Goal: Information Seeking & Learning: Check status

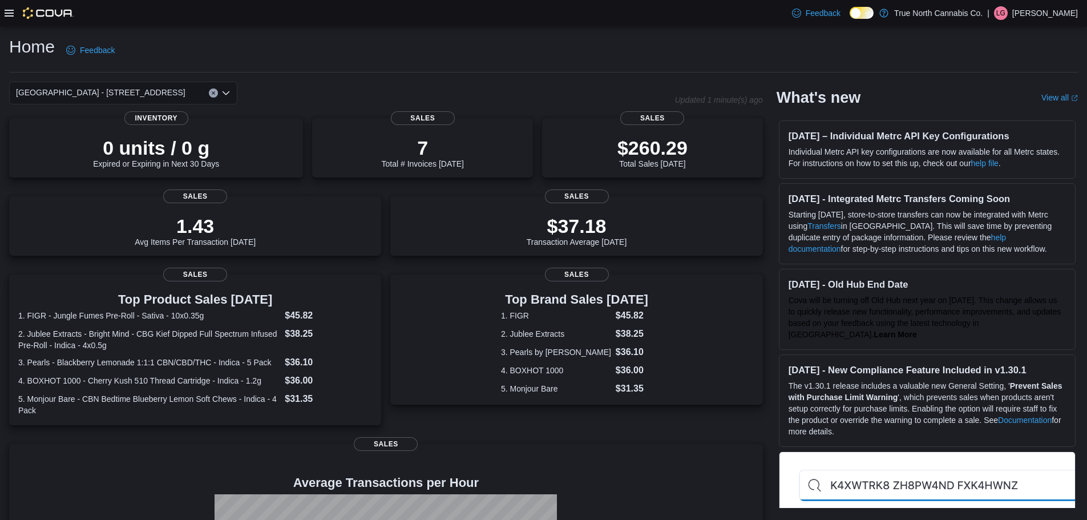
click at [8, 14] on icon at bounding box center [9, 13] width 9 height 9
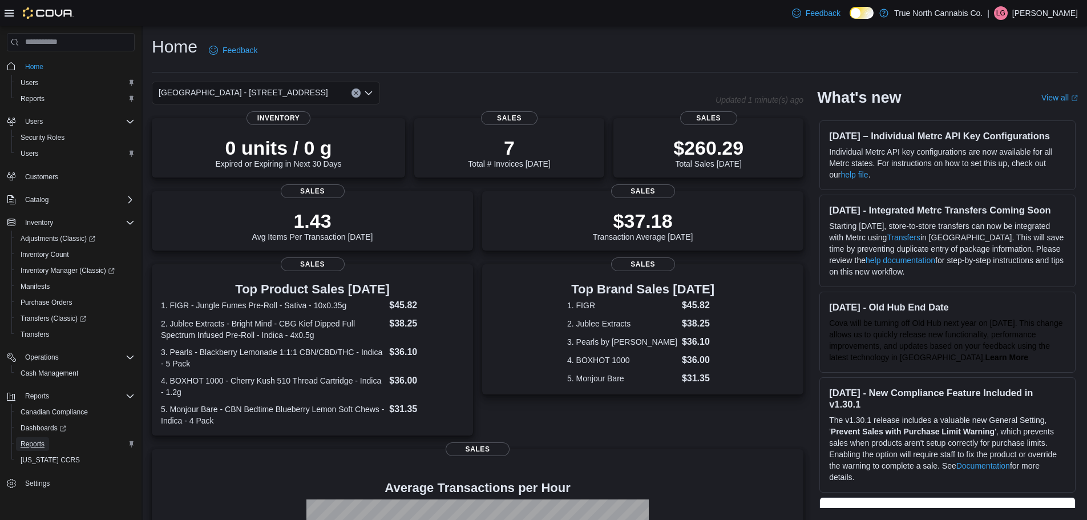
click at [42, 447] on span "Reports" at bounding box center [33, 443] width 24 height 9
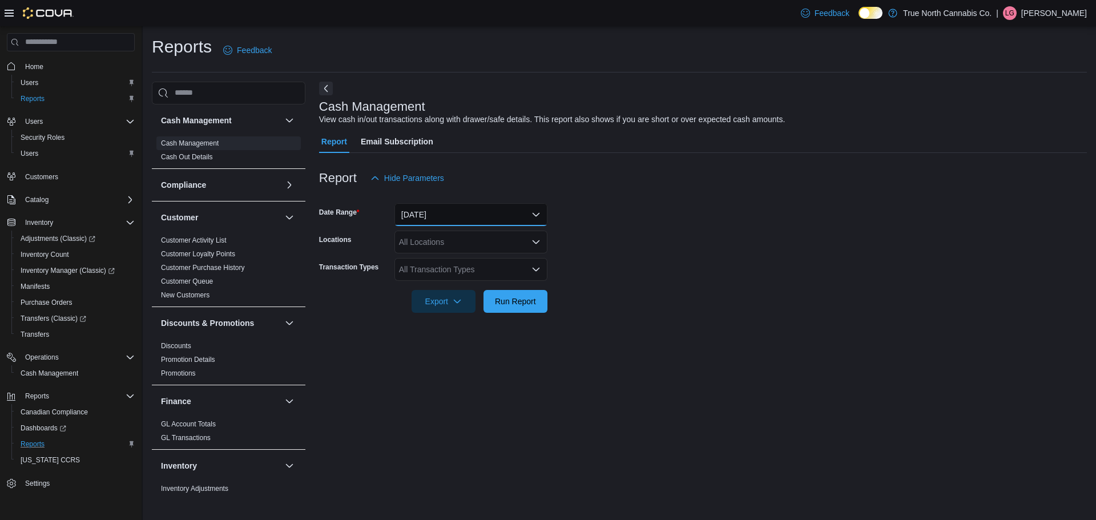
click at [446, 219] on button "Today" at bounding box center [470, 214] width 153 height 23
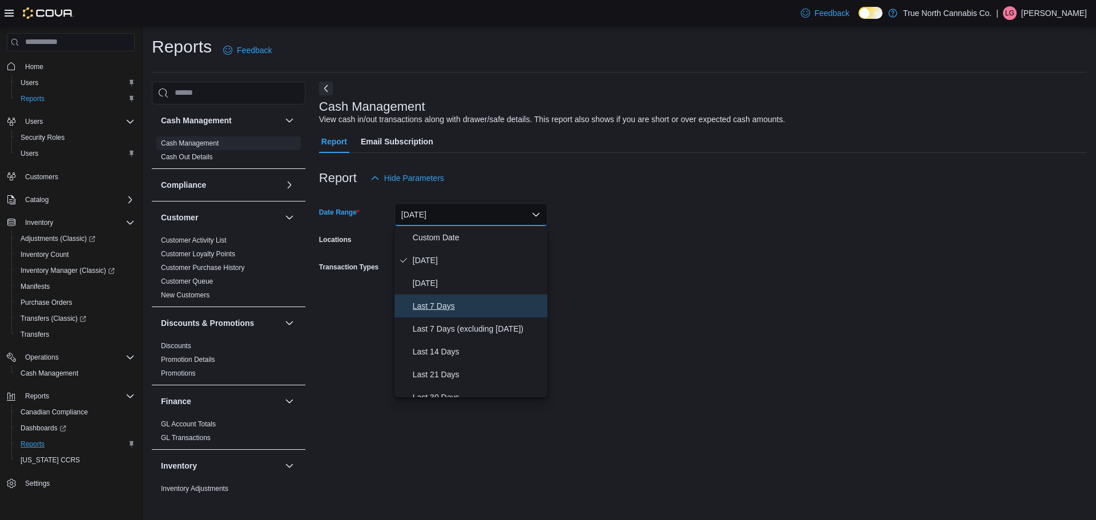
click at [453, 308] on span "Last 7 Days" at bounding box center [478, 306] width 130 height 14
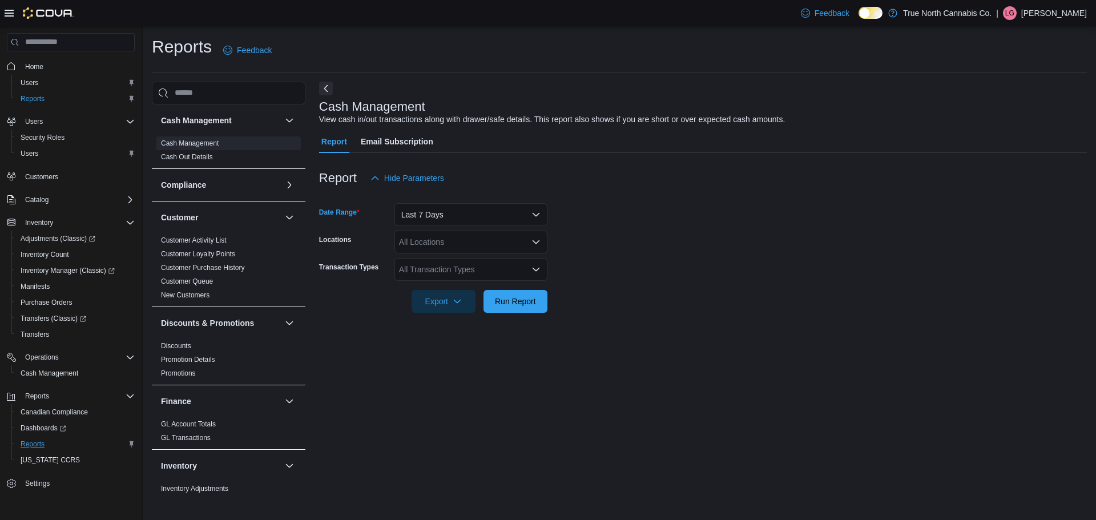
click at [467, 243] on div "All Locations" at bounding box center [470, 242] width 153 height 23
type input "****"
click at [463, 264] on span "[GEOGRAPHIC_DATA] - [STREET_ADDRESS]" at bounding box center [504, 261] width 170 height 11
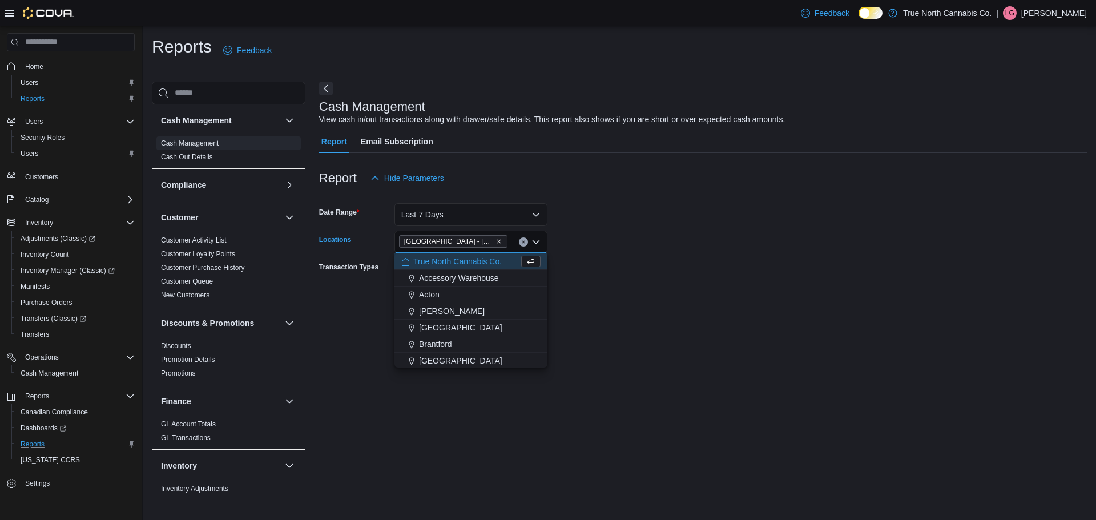
click at [604, 269] on form "Date Range Last 7 Days Locations Port Colborne - 349 King st Combo box. Selecte…" at bounding box center [703, 250] width 768 height 123
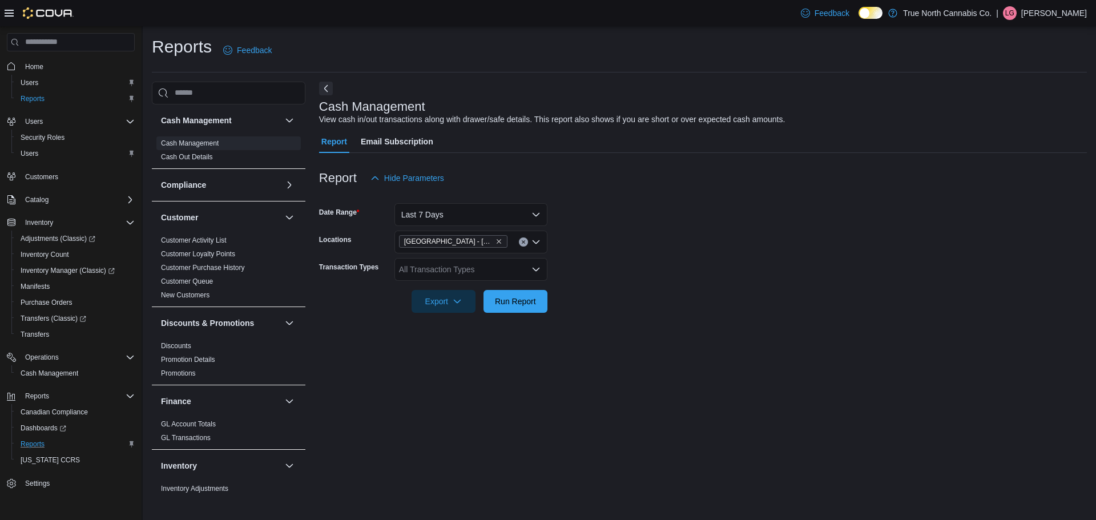
click at [483, 267] on div "All Transaction Types" at bounding box center [470, 269] width 153 height 23
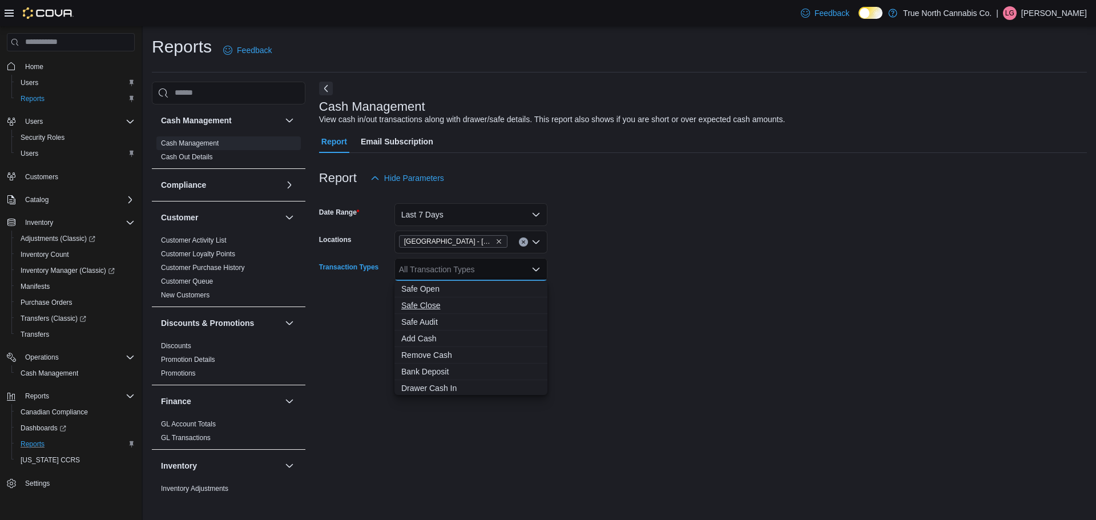
click at [462, 305] on span "Safe Close" at bounding box center [470, 305] width 139 height 11
click at [633, 267] on form "Date Range Last 7 Days Locations Port Colborne - 349 King st Transaction Types …" at bounding box center [703, 250] width 768 height 123
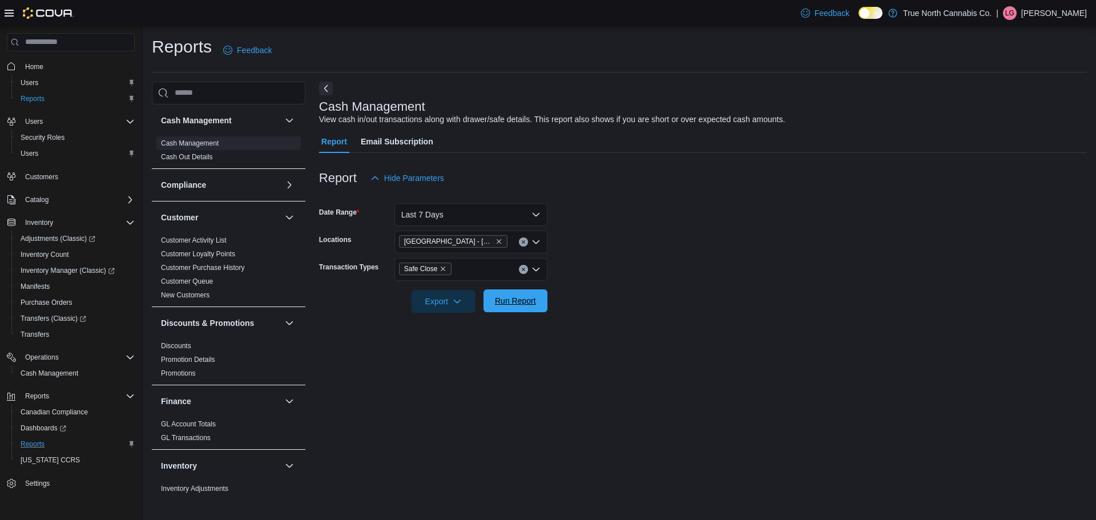
click at [528, 306] on span "Run Report" at bounding box center [515, 300] width 50 height 23
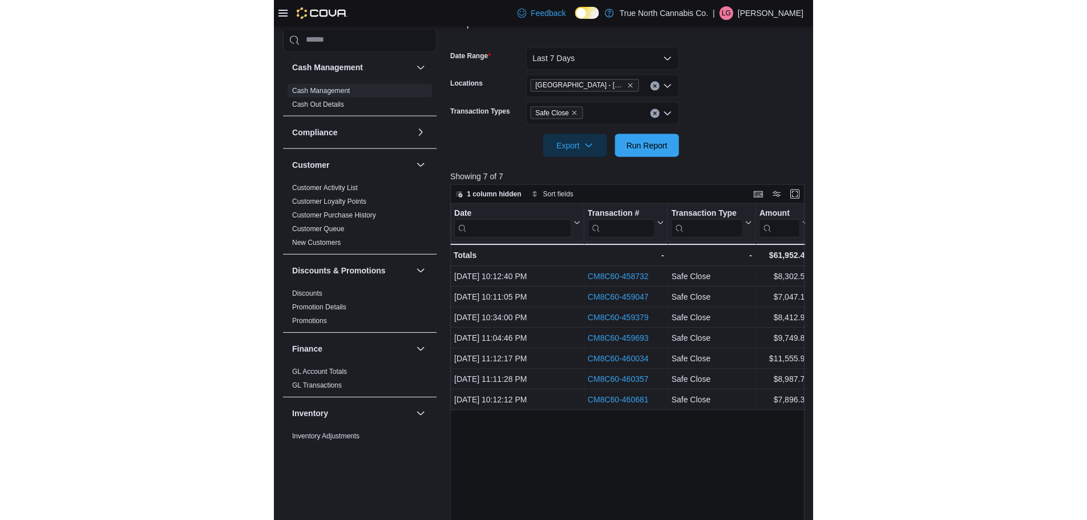
scroll to position [187, 0]
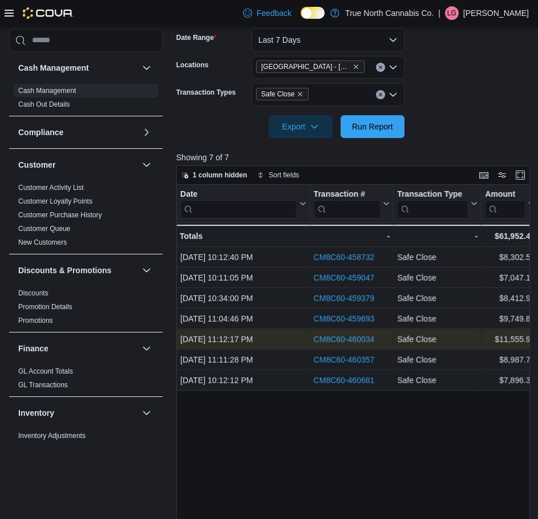
click at [368, 341] on link "CM8C60-460034" at bounding box center [343, 339] width 61 height 9
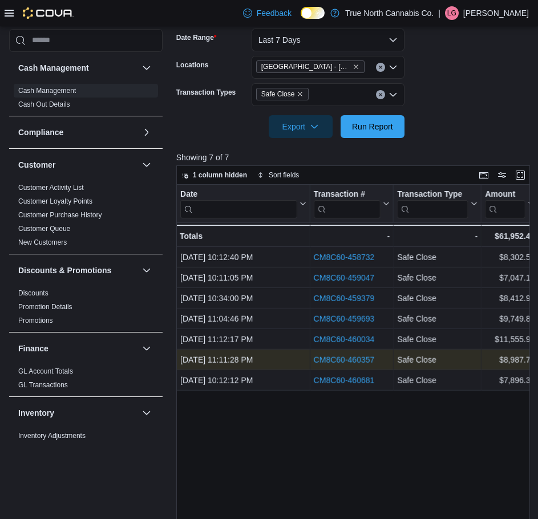
click at [340, 358] on link "CM8C60-460357" at bounding box center [343, 360] width 61 height 9
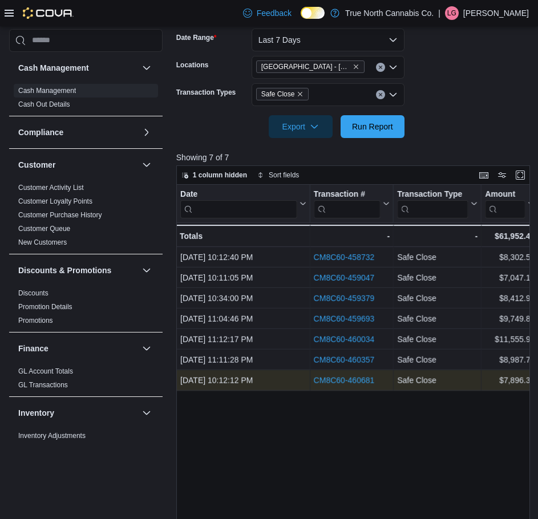
click at [353, 384] on link "CM8C60-460681" at bounding box center [343, 380] width 61 height 9
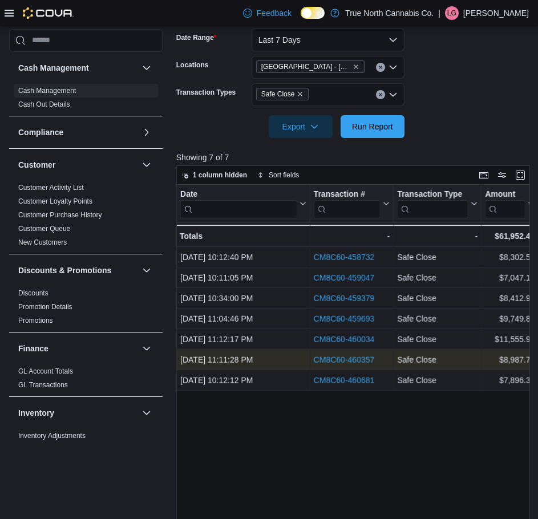
click at [357, 360] on link "CM8C60-460357" at bounding box center [343, 360] width 61 height 9
